Goal: Task Accomplishment & Management: Complete application form

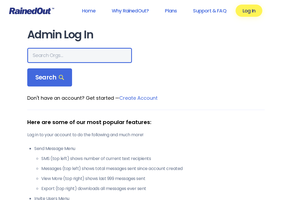
click at [62, 55] on input "text" at bounding box center [79, 55] width 105 height 15
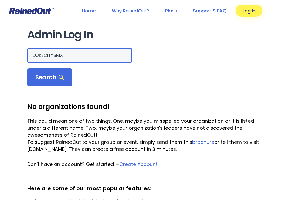
click at [44, 57] on input "DUKECITYBMX" at bounding box center [79, 55] width 105 height 15
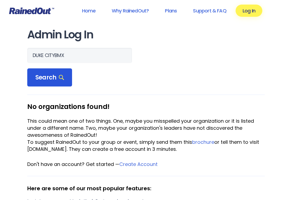
click at [54, 74] on span "Search" at bounding box center [49, 78] width 29 height 8
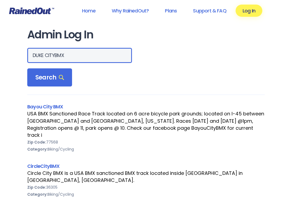
drag, startPoint x: 65, startPoint y: 54, endPoint x: -14, endPoint y: 21, distance: 85.4
click at [0, 21] on html "Home Why RainedOut? Plans Support & FAQ Log In Admin Log In DUKE CITYBMX Search…" at bounding box center [146, 100] width 292 height 200
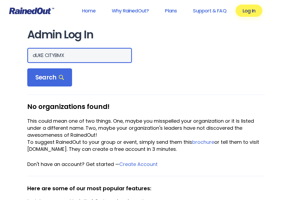
click at [56, 56] on input "dUKE CITYBMX" at bounding box center [79, 55] width 105 height 15
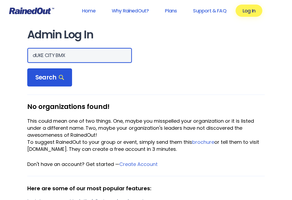
type input "dUKE CITY BMX"
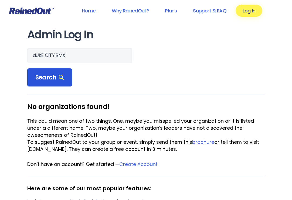
click at [55, 73] on div "Search" at bounding box center [49, 77] width 45 height 18
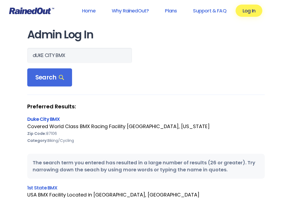
click at [52, 121] on link "Duke City BMX" at bounding box center [43, 118] width 32 height 7
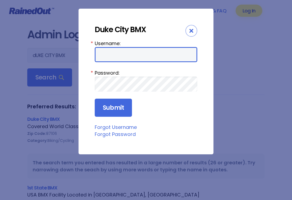
type input "DCBMX1"
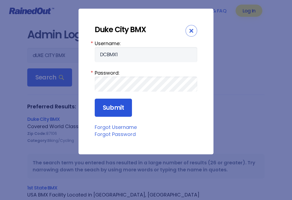
click at [116, 104] on input "Submit" at bounding box center [113, 107] width 37 height 18
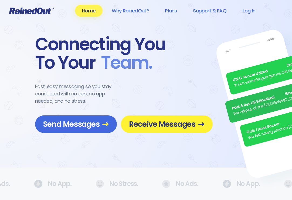
click at [165, 123] on span "Receive Messages" at bounding box center [167, 123] width 76 height 9
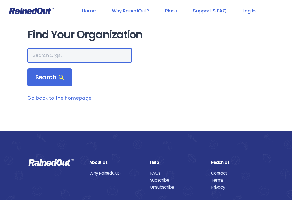
click at [48, 54] on input "text" at bounding box center [79, 55] width 105 height 15
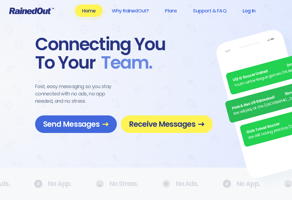
click at [249, 9] on link "Log In" at bounding box center [248, 11] width 27 height 12
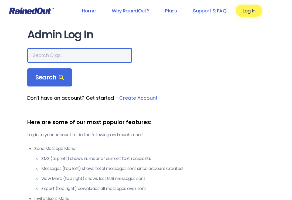
click at [53, 52] on input "text" at bounding box center [79, 55] width 105 height 15
type input "duke city bmx"
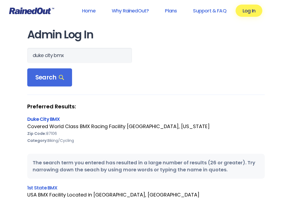
click at [49, 117] on link "Duke City BMX" at bounding box center [43, 118] width 32 height 7
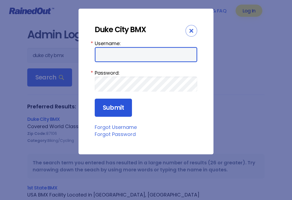
type input "DCBMX1"
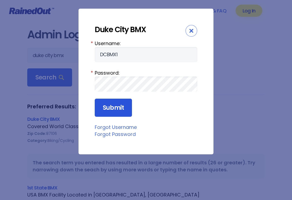
click at [115, 107] on input "Submit" at bounding box center [113, 107] width 37 height 18
